Goal: Task Accomplishment & Management: Complete application form

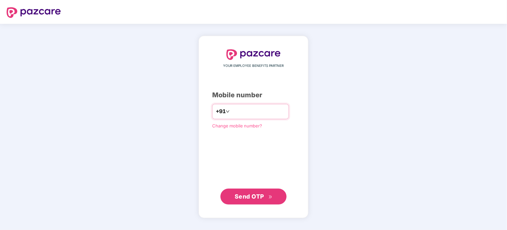
type input "**********"
click at [247, 195] on span "Send OTP" at bounding box center [249, 195] width 29 height 7
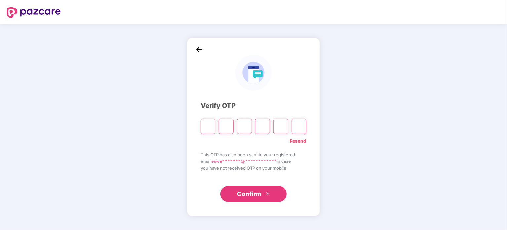
type input "*"
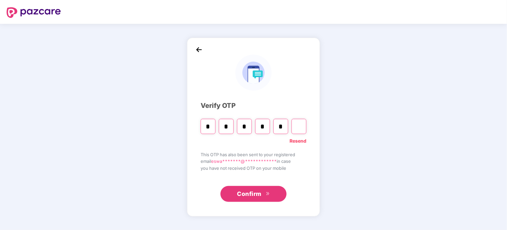
type input "*"
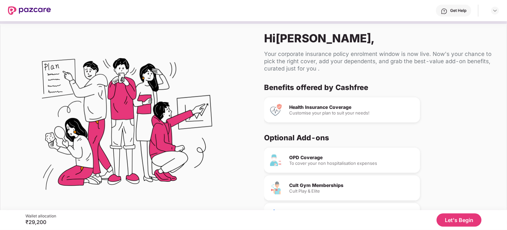
scroll to position [40, 0]
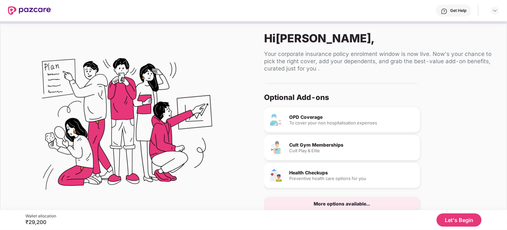
click at [461, 219] on button "Let's Begin" at bounding box center [459, 219] width 45 height 13
